Goal: Transaction & Acquisition: Purchase product/service

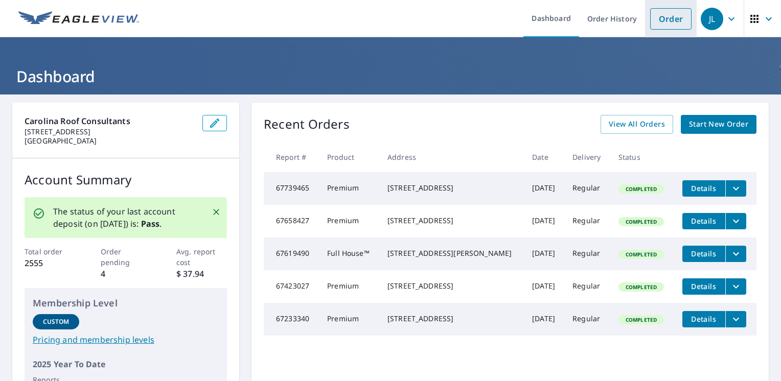
click at [662, 23] on link "Order" at bounding box center [670, 18] width 41 height 21
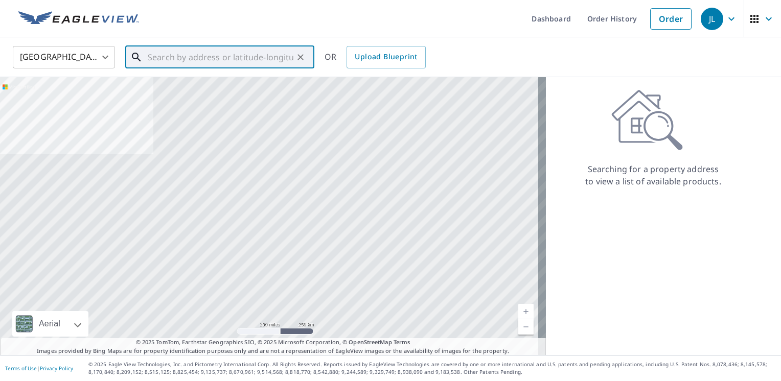
click at [178, 58] on input "text" at bounding box center [221, 57] width 146 height 29
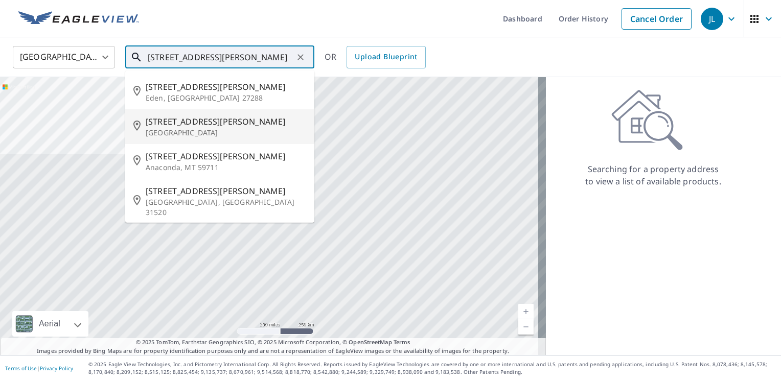
click at [168, 128] on p "[GEOGRAPHIC_DATA]" at bounding box center [226, 133] width 160 height 10
type input "[STREET_ADDRESS][PERSON_NAME]"
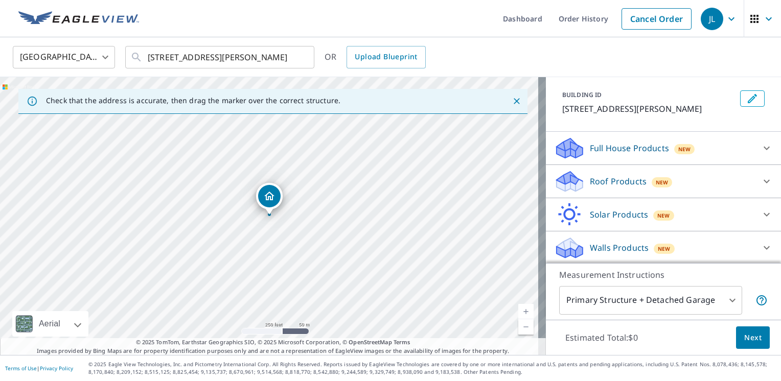
scroll to position [52, 0]
click at [754, 148] on div at bounding box center [766, 147] width 25 height 25
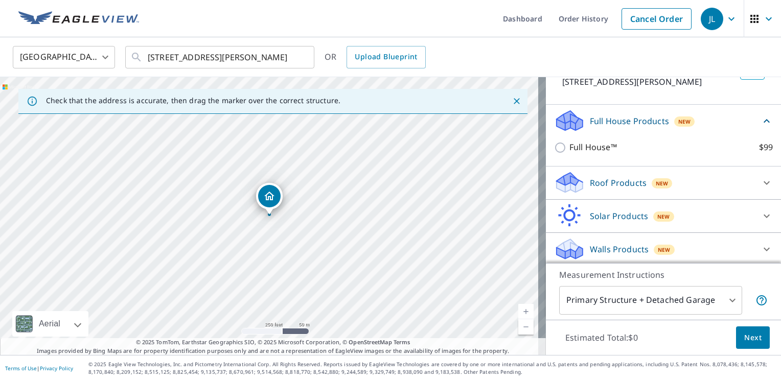
scroll to position [80, 0]
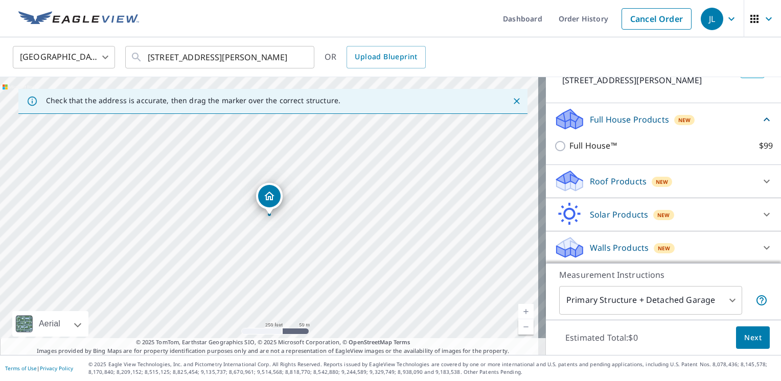
click at [326, 5] on ul "Dashboard Order History Cancel Order" at bounding box center [420, 18] width 551 height 37
click at [637, 181] on div "Roof Products New" at bounding box center [654, 181] width 200 height 24
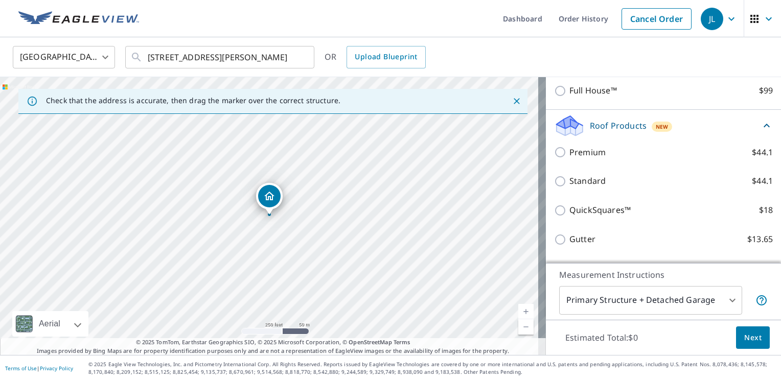
scroll to position [136, 0]
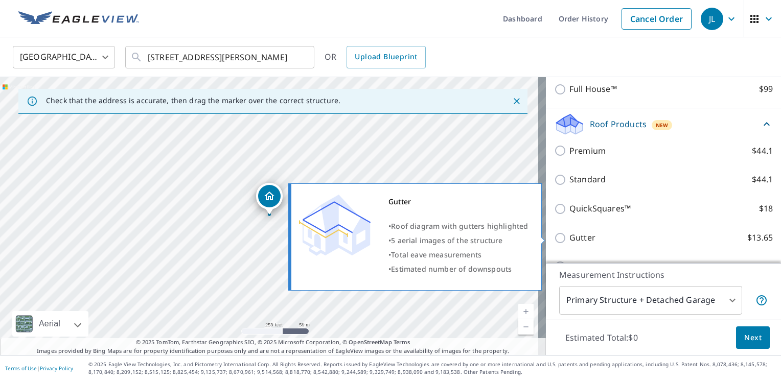
click at [556, 240] on input "Gutter $13.65" at bounding box center [561, 238] width 15 height 12
checkbox input "true"
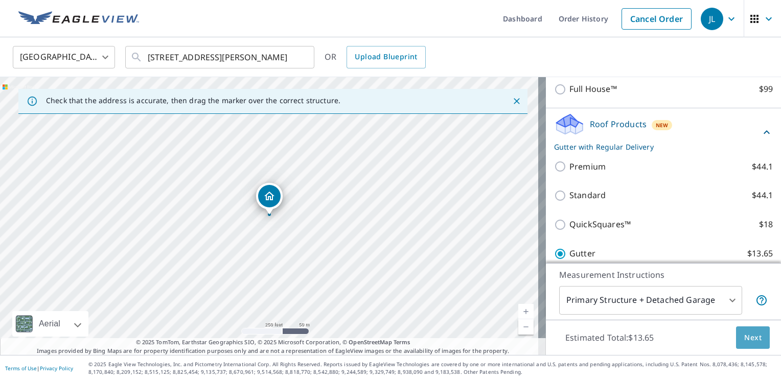
click at [748, 338] on span "Next" at bounding box center [752, 338] width 17 height 13
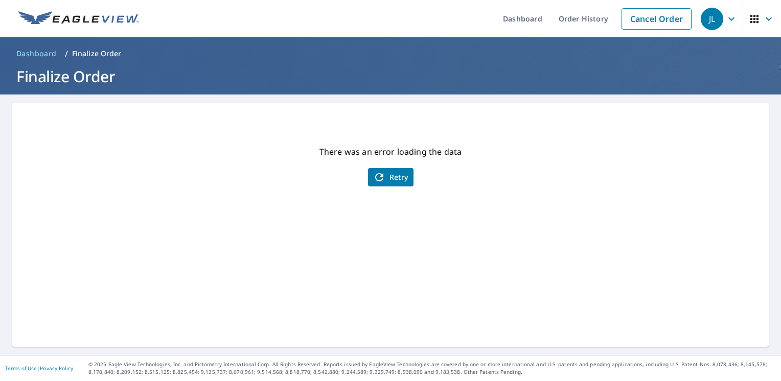
click at [384, 176] on span "Retry" at bounding box center [390, 177] width 35 height 12
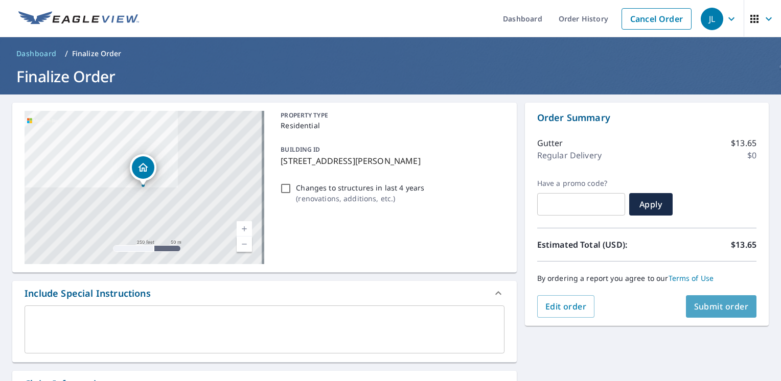
click at [718, 306] on span "Submit order" at bounding box center [721, 306] width 55 height 11
